Goal: Find specific page/section

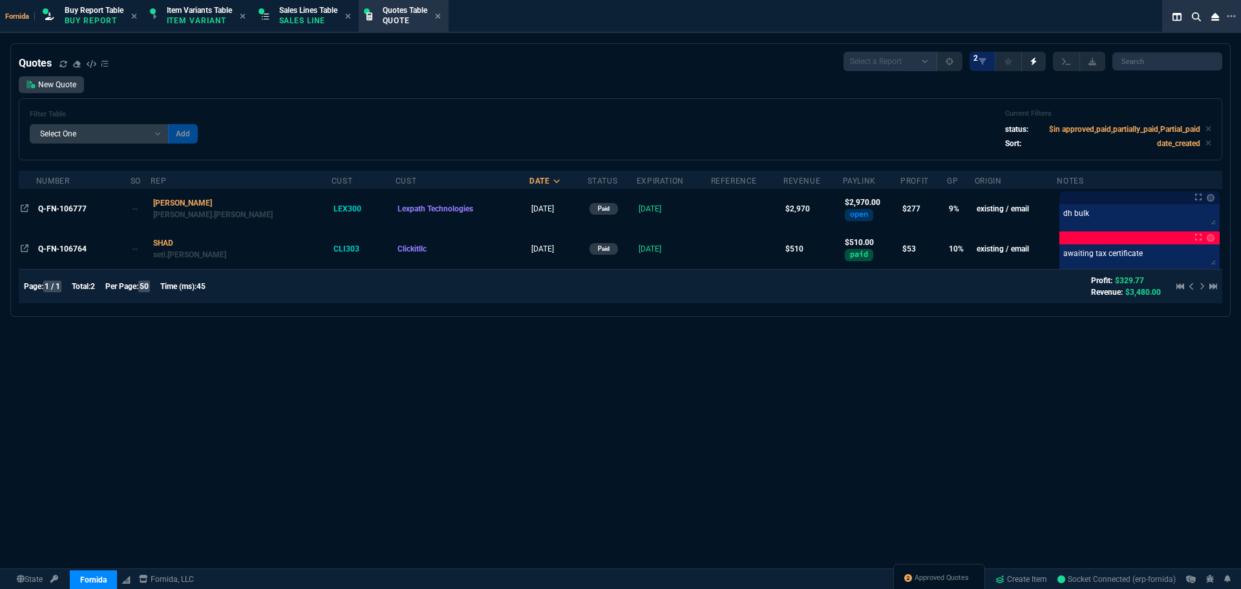
select select "1: BROV"
select select
click at [933, 574] on span "Approved Quotes" at bounding box center [942, 578] width 54 height 10
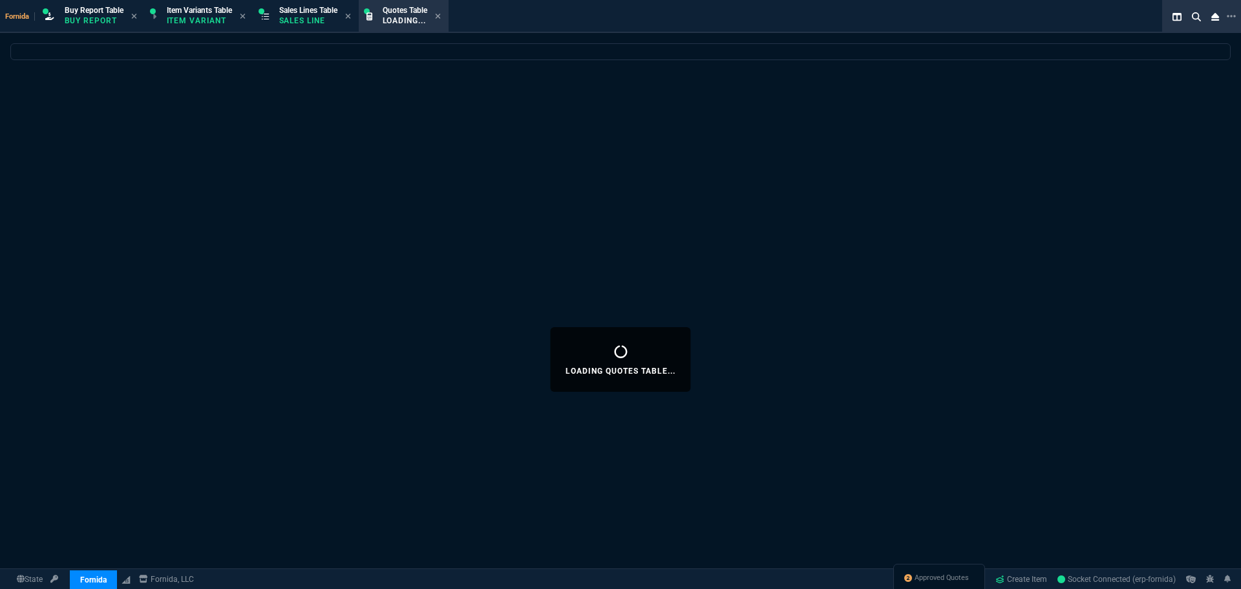
select select
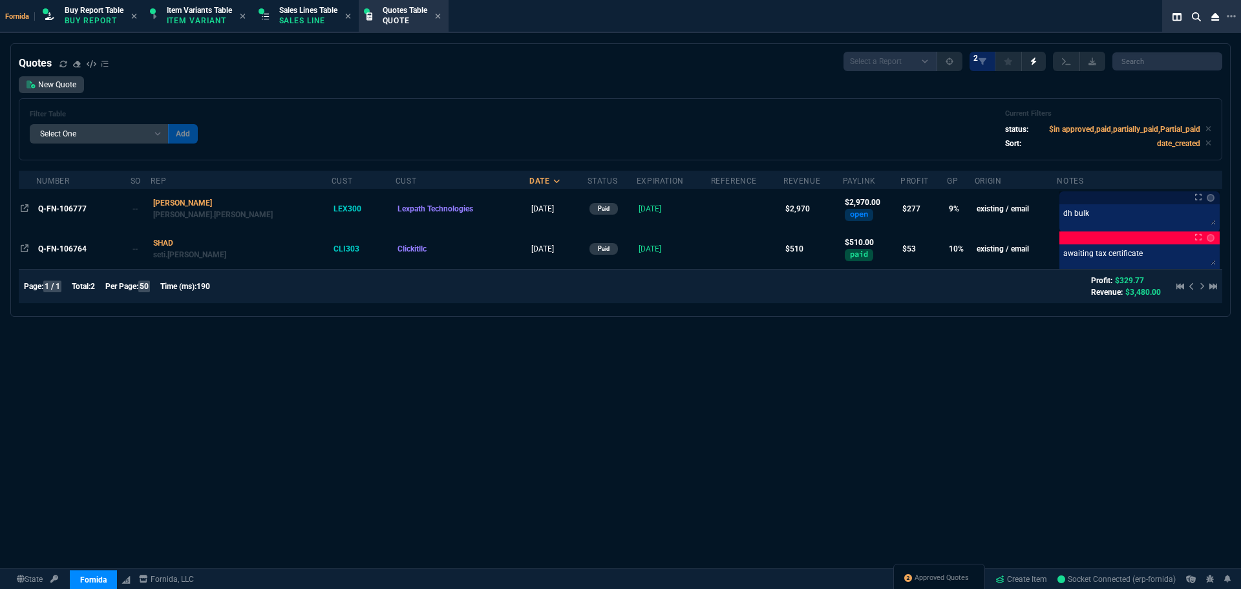
click at [543, 136] on div "Filter Table Select One Add Filter () creator (creator) Cust (headers.customerN…" at bounding box center [620, 129] width 1181 height 40
drag, startPoint x: 316, startPoint y: 8, endPoint x: 502, endPoint y: 28, distance: 186.6
click at [317, 8] on span "Sales Lines Table" at bounding box center [308, 10] width 58 height 9
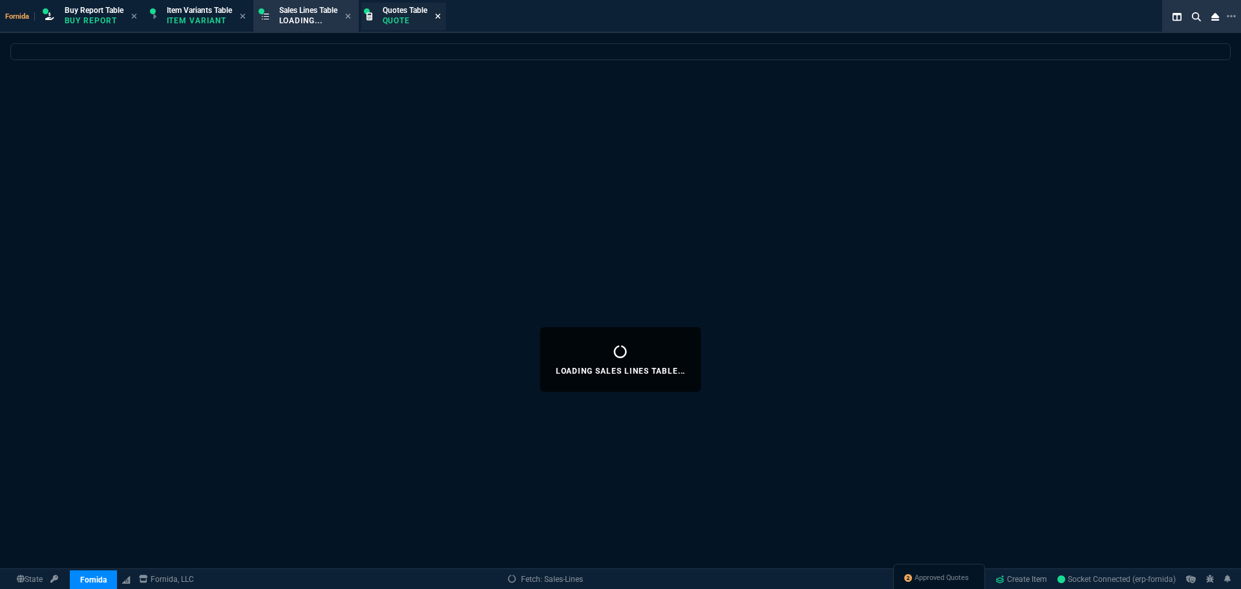
click at [441, 19] on icon at bounding box center [438, 16] width 6 height 8
select select
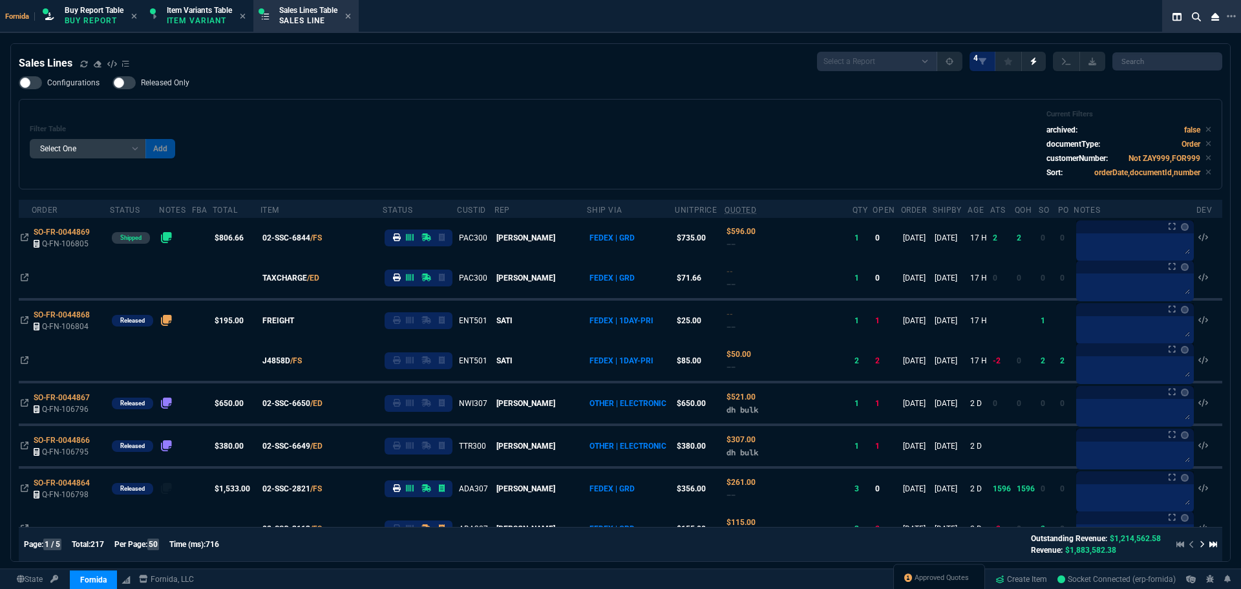
click at [322, 100] on div "Filter Table Select One Add Filter () Age () ATS () Cond (itemVariantCode) Cust…" at bounding box center [620, 144] width 1203 height 90
